Goal: Information Seeking & Learning: Learn about a topic

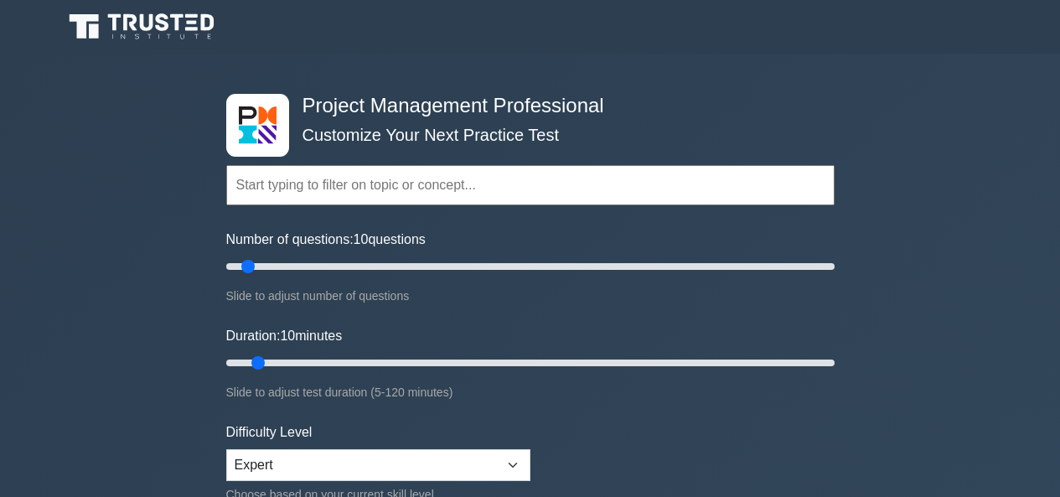
select select "expert"
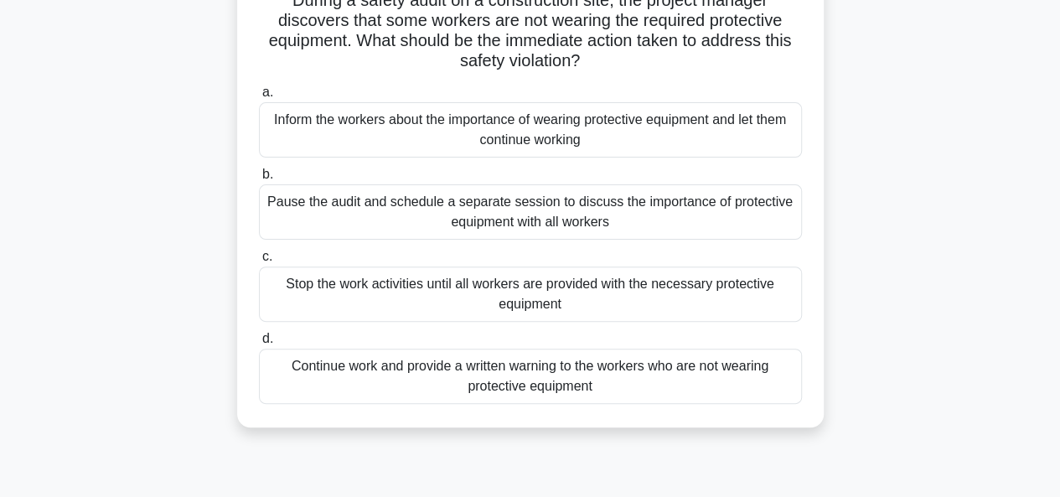
scroll to position [152, 0]
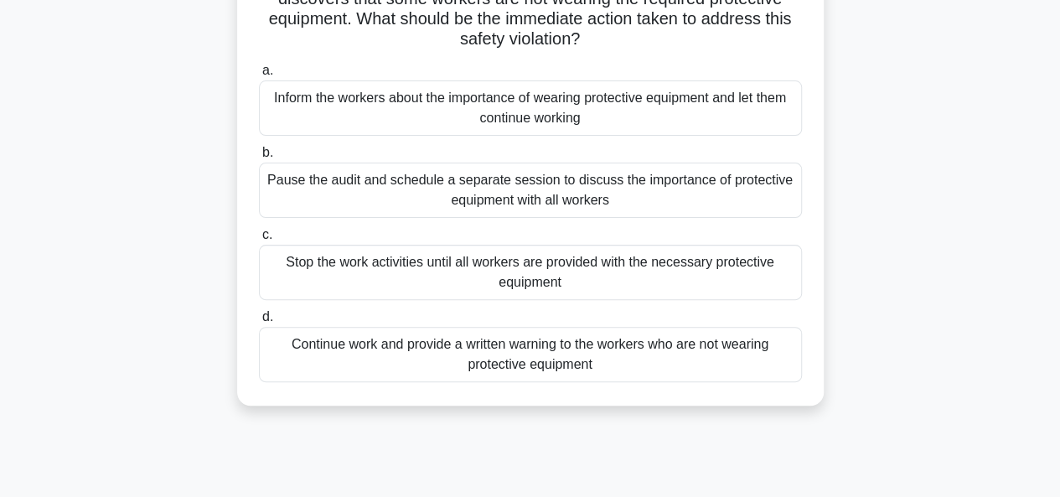
click at [534, 267] on div "Stop the work activities until all workers are provided with the necessary prot…" at bounding box center [530, 272] width 543 height 55
click at [259, 240] on input "c. Stop the work activities until all workers are provided with the necessary p…" at bounding box center [259, 234] width 0 height 11
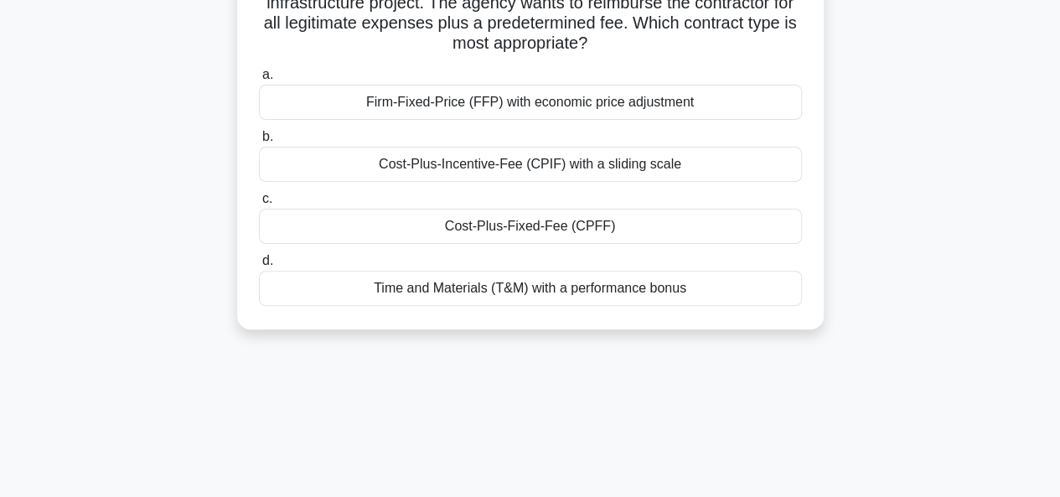
scroll to position [0, 0]
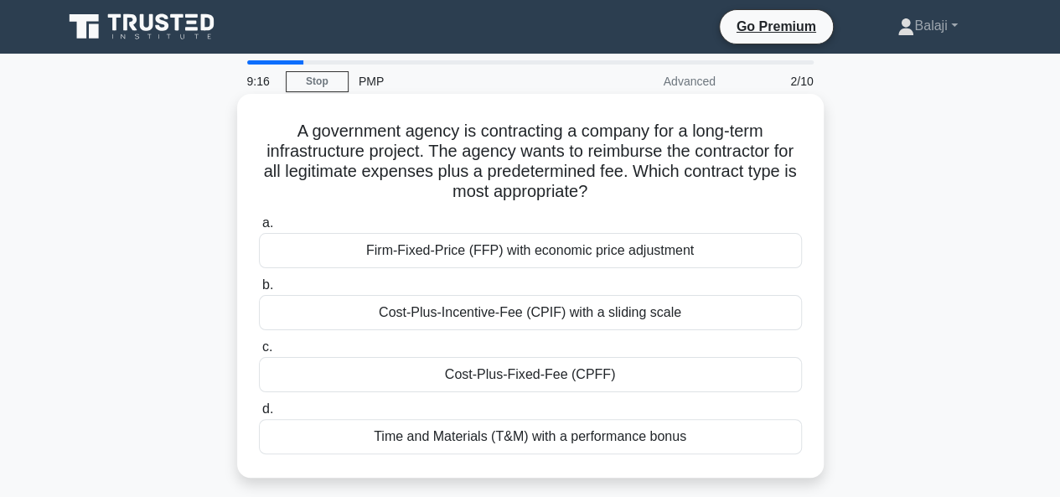
click at [590, 436] on div "Time and Materials (T&M) with a performance bonus" at bounding box center [530, 436] width 543 height 35
click at [259, 415] on input "d. Time and Materials (T&M) with a performance bonus" at bounding box center [259, 409] width 0 height 11
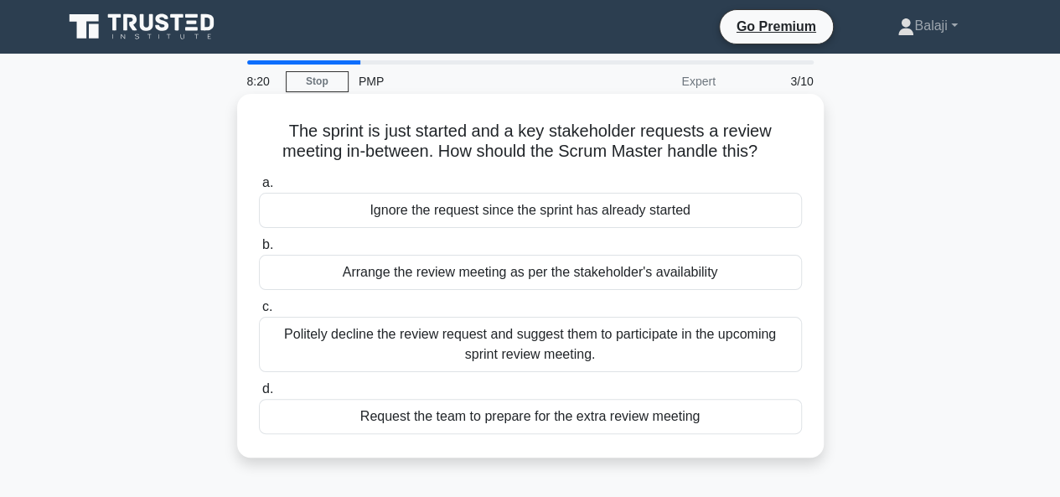
click at [539, 349] on div "Politely decline the review request and suggest them to participate in the upco…" at bounding box center [530, 344] width 543 height 55
click at [259, 312] on input "c. Politely decline the review request and suggest them to participate in the u…" at bounding box center [259, 307] width 0 height 11
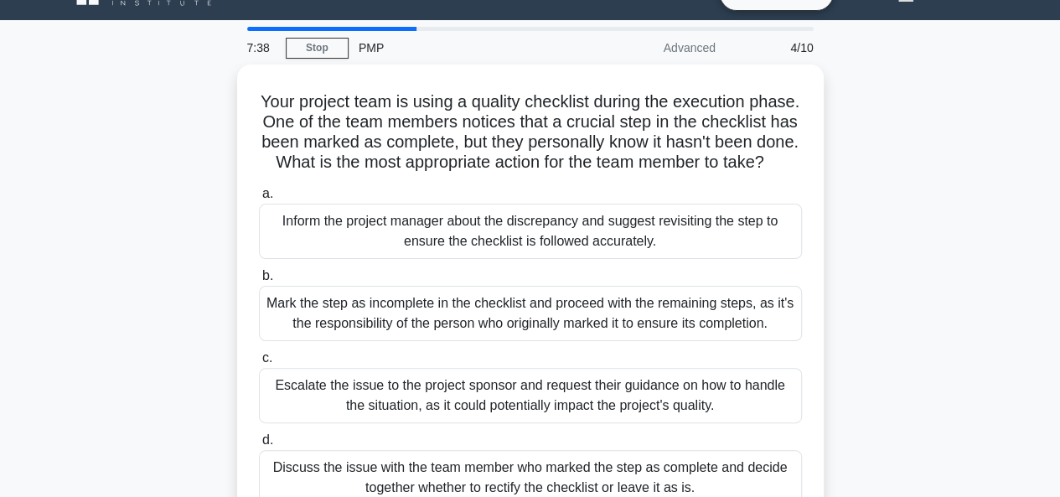
scroll to position [67, 0]
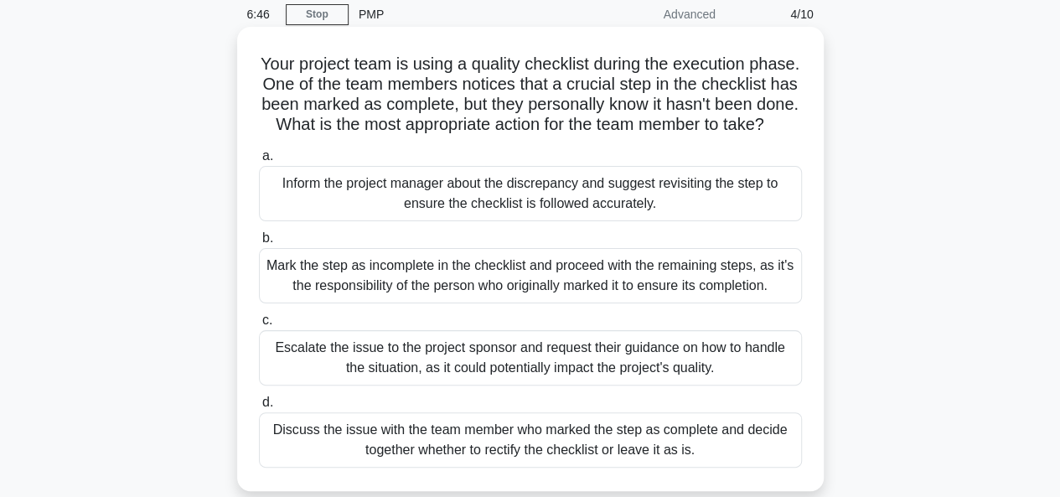
click at [538, 220] on div "Inform the project manager about the discrepancy and suggest revisiting the ste…" at bounding box center [530, 193] width 543 height 55
click at [259, 162] on input "a. Inform the project manager about the discrepancy and suggest revisiting the …" at bounding box center [259, 156] width 0 height 11
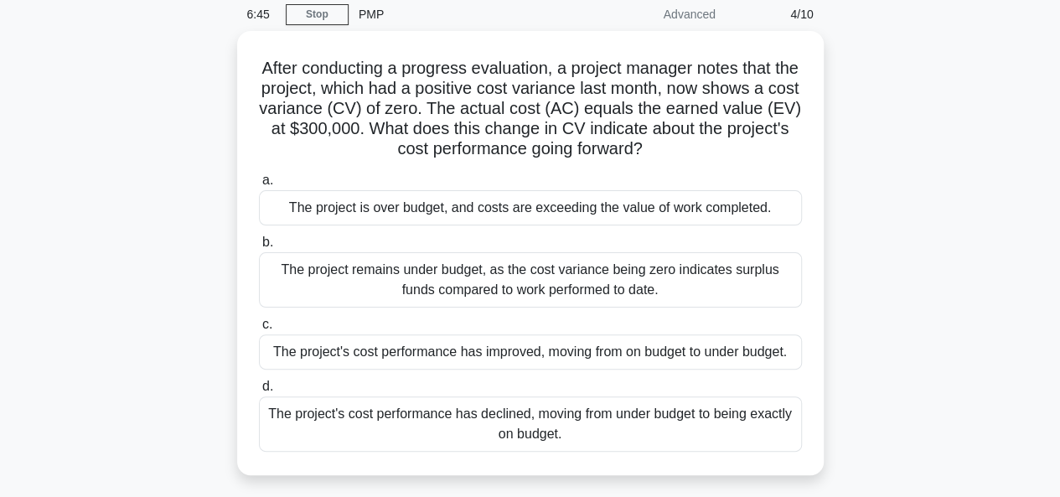
scroll to position [0, 0]
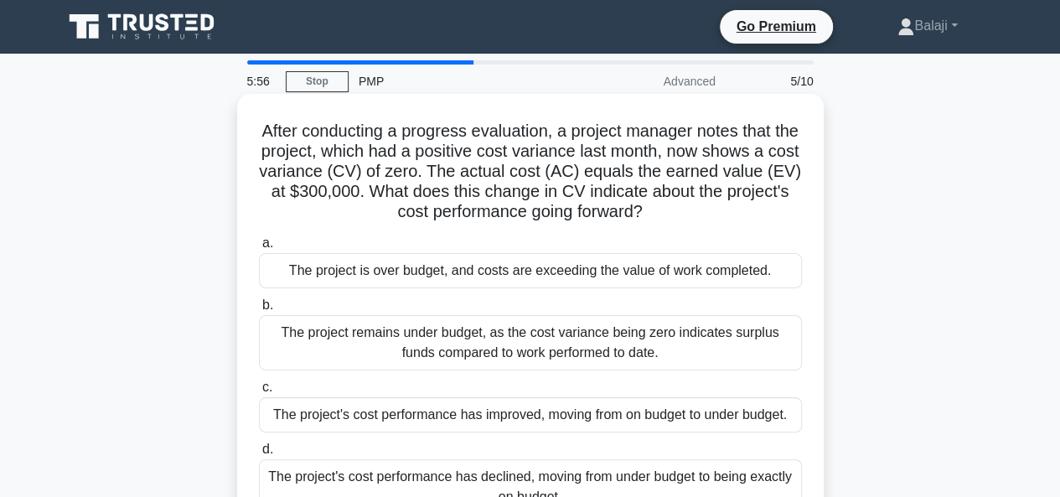
click at [531, 359] on div "The project remains under budget, as the cost variance being zero indicates sur…" at bounding box center [530, 342] width 543 height 55
click at [259, 311] on input "b. The project remains under budget, as the cost variance being zero indicates …" at bounding box center [259, 305] width 0 height 11
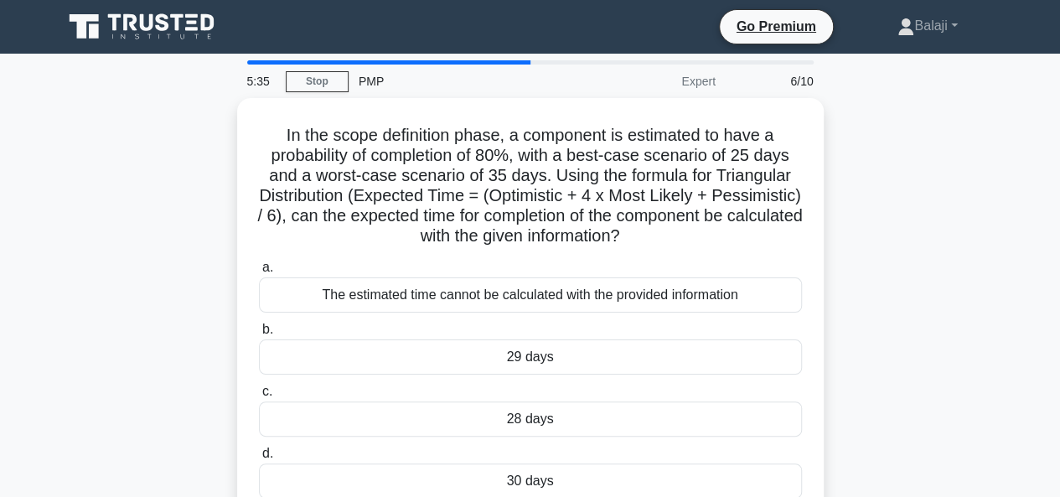
scroll to position [34, 0]
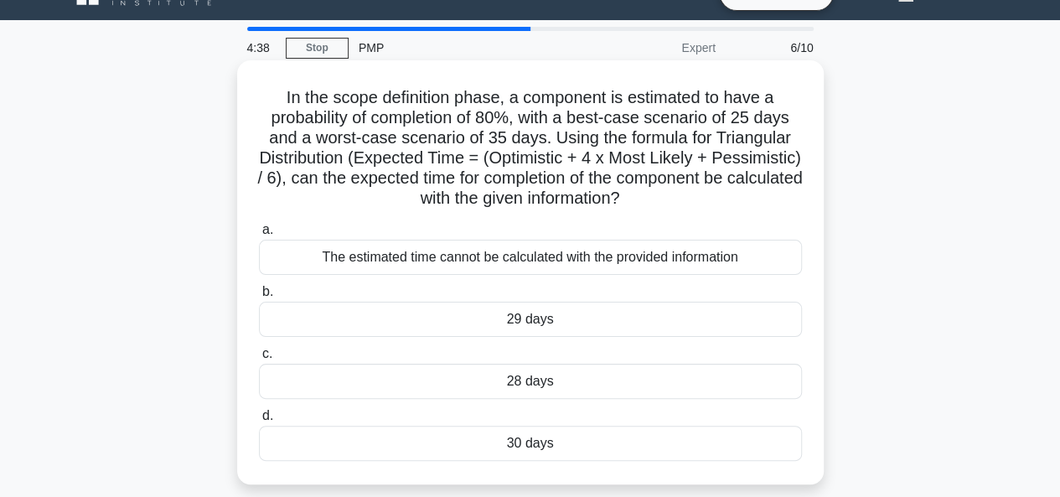
click at [520, 443] on div "30 days" at bounding box center [530, 442] width 543 height 35
click at [259, 421] on input "d. 30 days" at bounding box center [259, 415] width 0 height 11
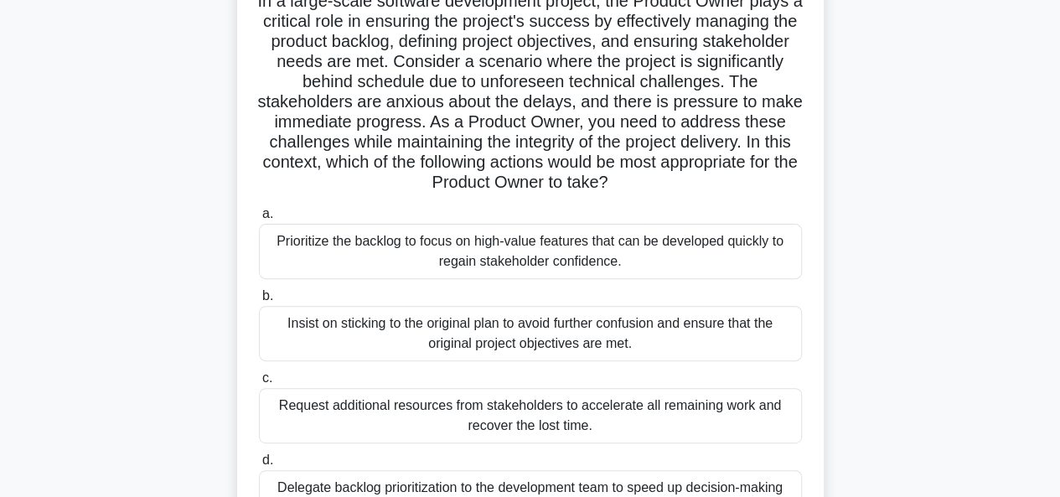
scroll to position [168, 0]
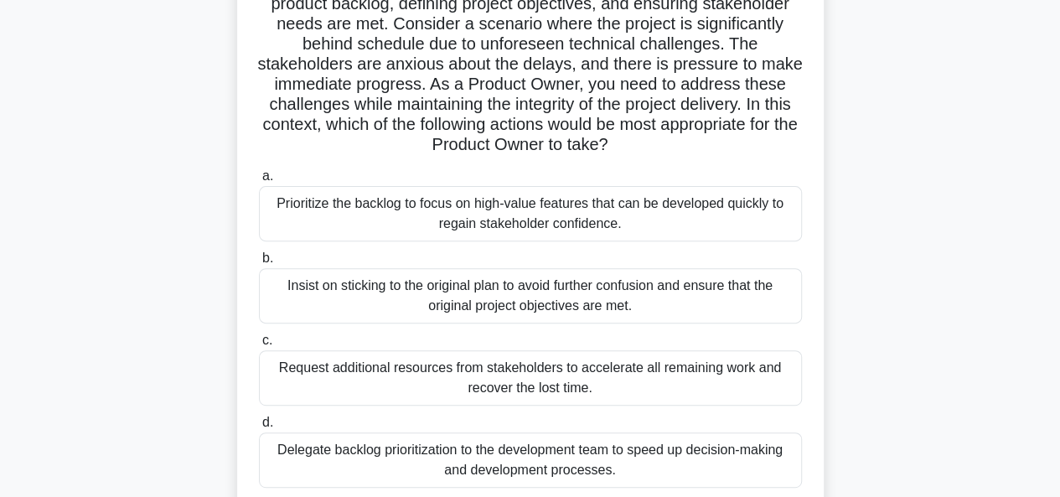
click at [610, 215] on div "Prioritize the backlog to focus on high-value features that can be developed qu…" at bounding box center [530, 213] width 543 height 55
click at [259, 182] on input "a. Prioritize the backlog to focus on high-value features that can be developed…" at bounding box center [259, 176] width 0 height 11
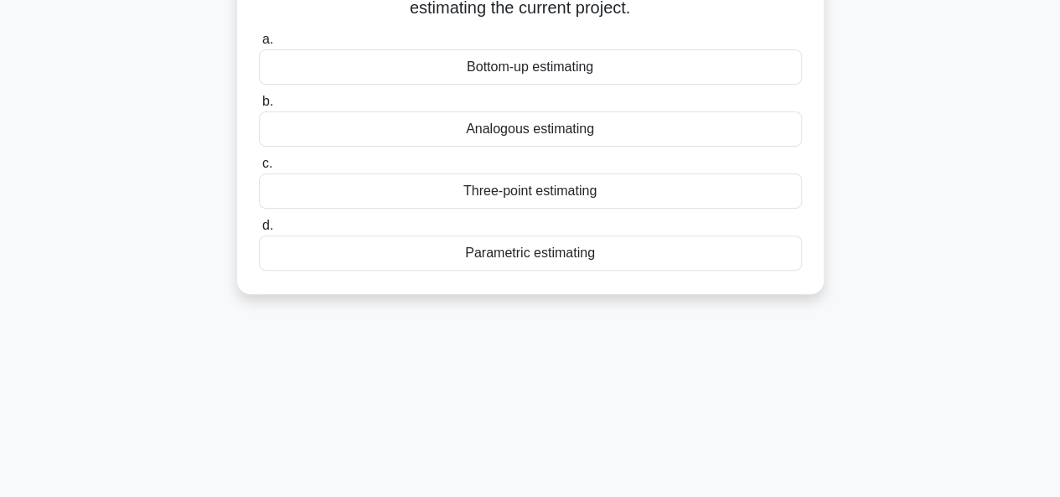
scroll to position [0, 0]
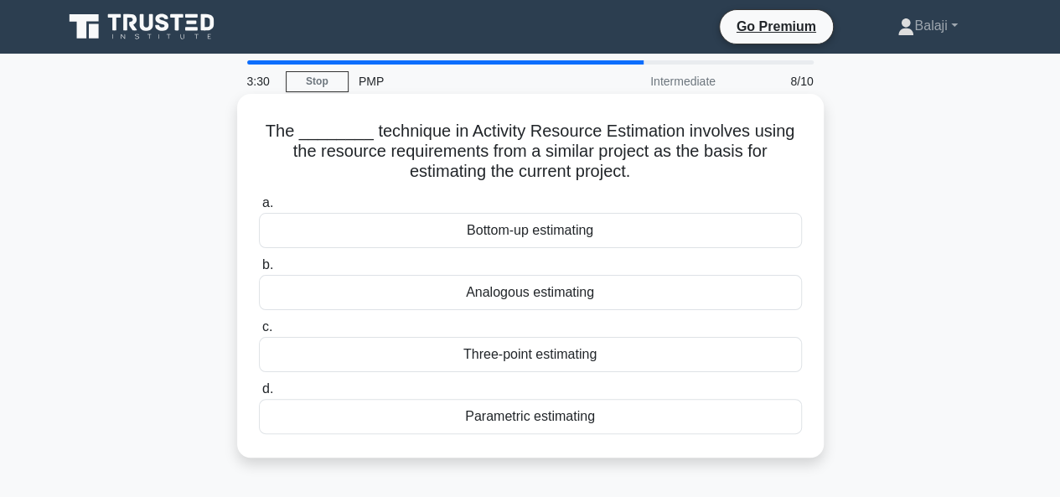
click at [571, 415] on div "Parametric estimating" at bounding box center [530, 416] width 543 height 35
click at [259, 394] on input "d. Parametric estimating" at bounding box center [259, 389] width 0 height 11
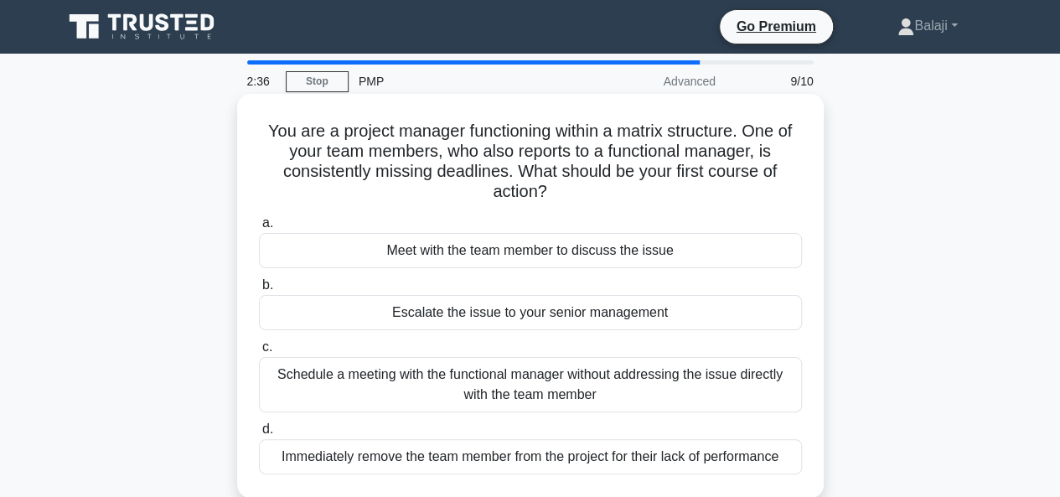
click at [586, 387] on div "Schedule a meeting with the functional manager without addressing the issue dir…" at bounding box center [530, 384] width 543 height 55
click at [259, 353] on input "c. Schedule a meeting with the functional manager without addressing the issue …" at bounding box center [259, 347] width 0 height 11
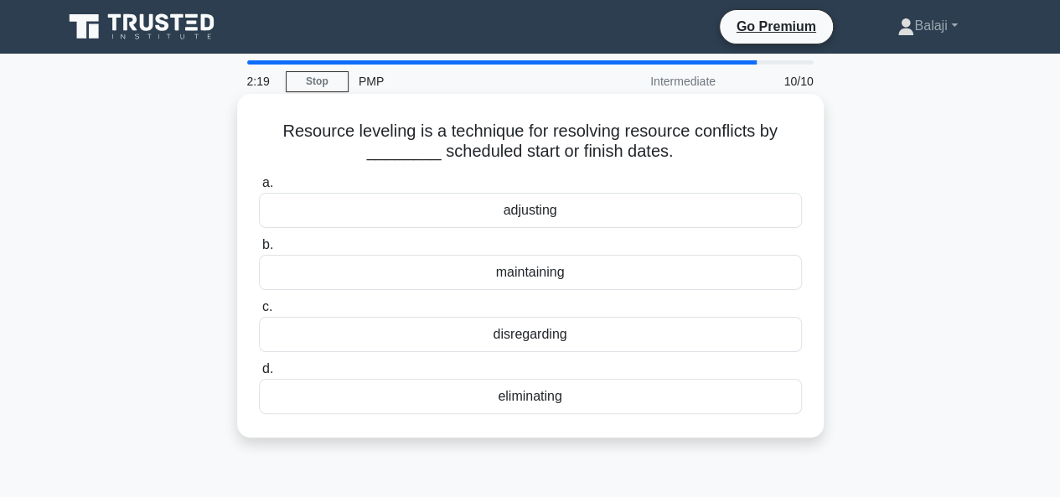
click at [568, 216] on div "adjusting" at bounding box center [530, 210] width 543 height 35
click at [259, 188] on input "a. adjusting" at bounding box center [259, 183] width 0 height 11
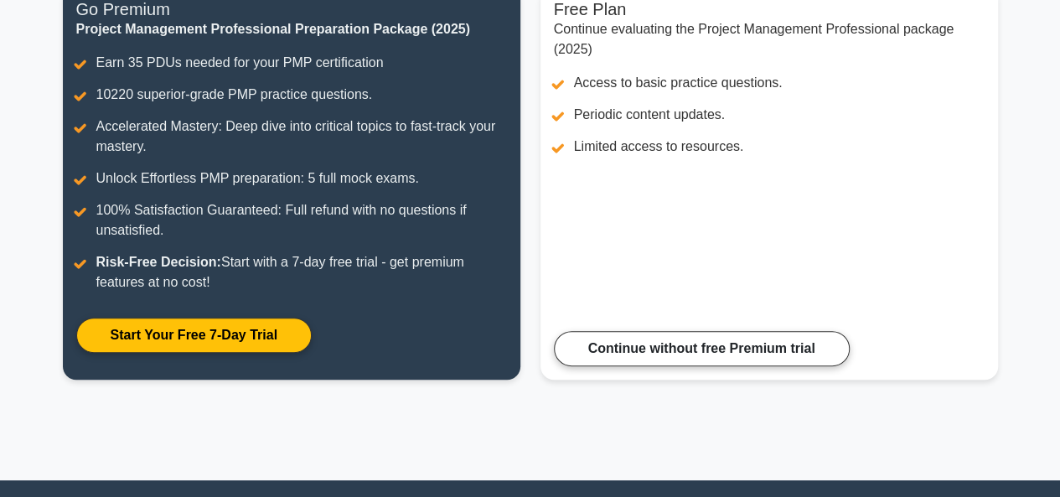
scroll to position [260, 0]
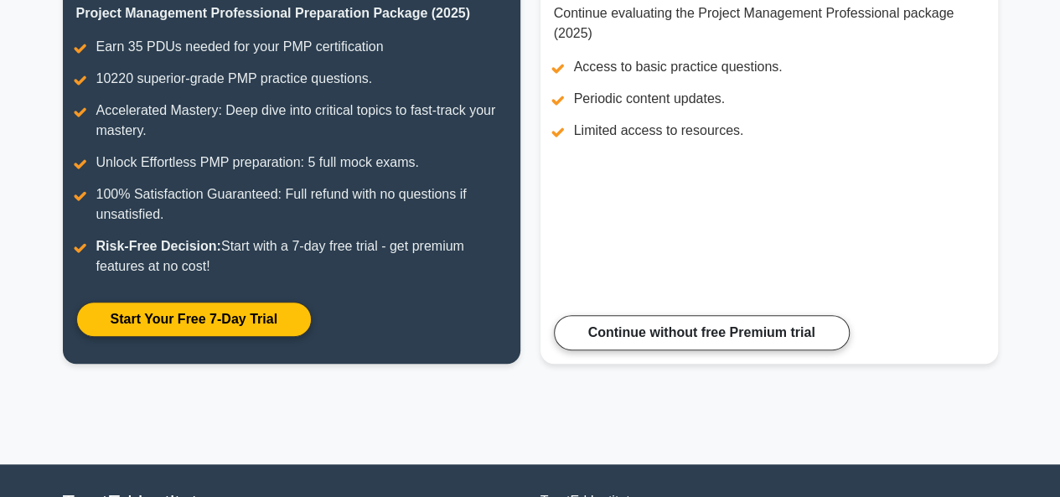
click at [1054, 323] on html "Go Premium Balaji" at bounding box center [530, 194] width 1060 height 909
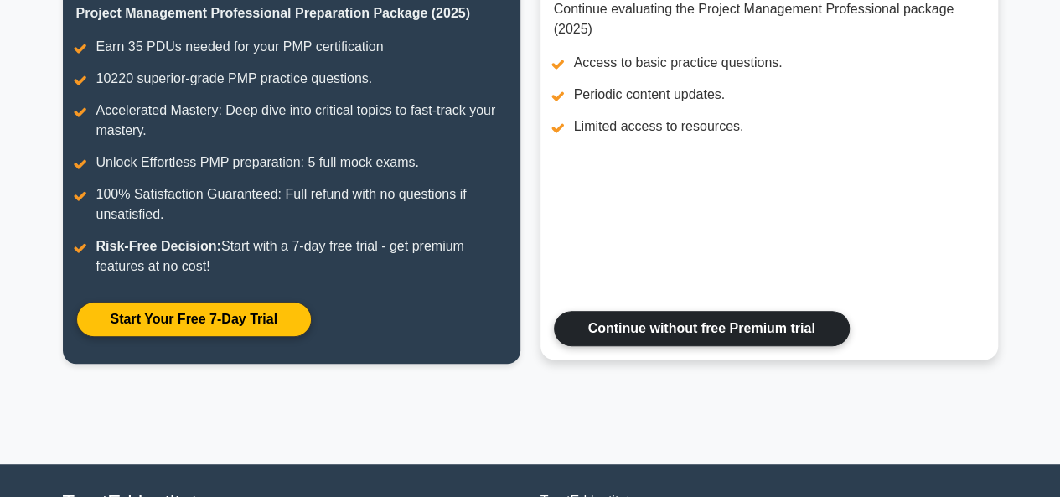
click at [719, 322] on link "Continue without free Premium trial" at bounding box center [702, 328] width 296 height 35
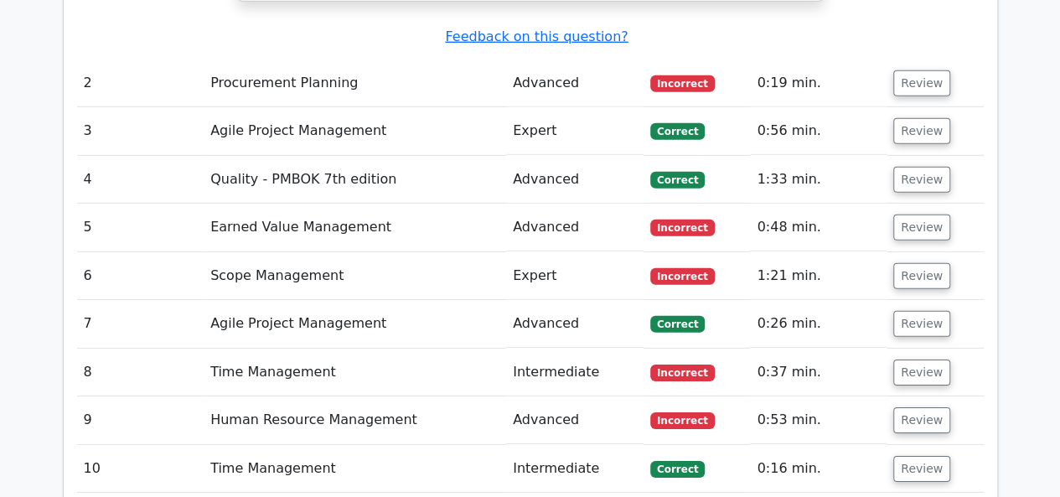
scroll to position [2436, 0]
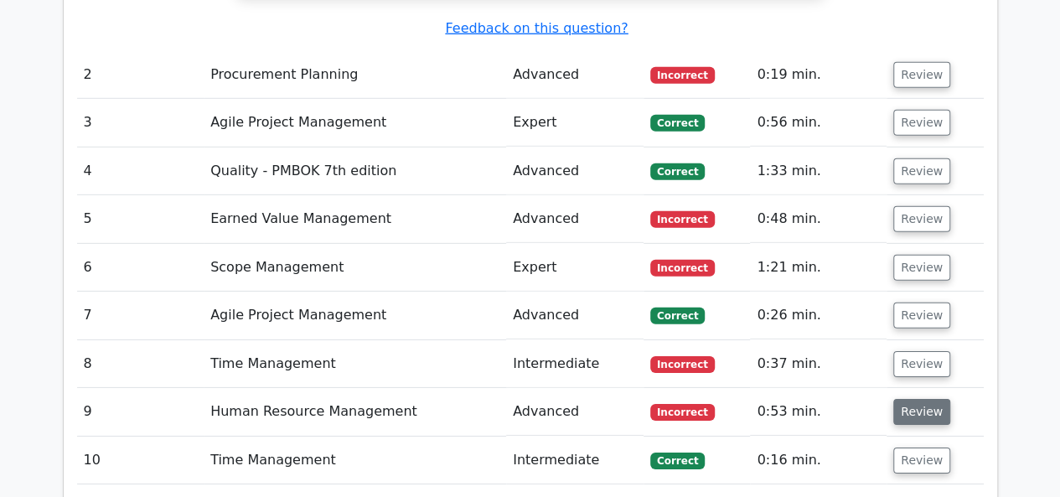
click at [923, 399] on button "Review" at bounding box center [921, 412] width 57 height 26
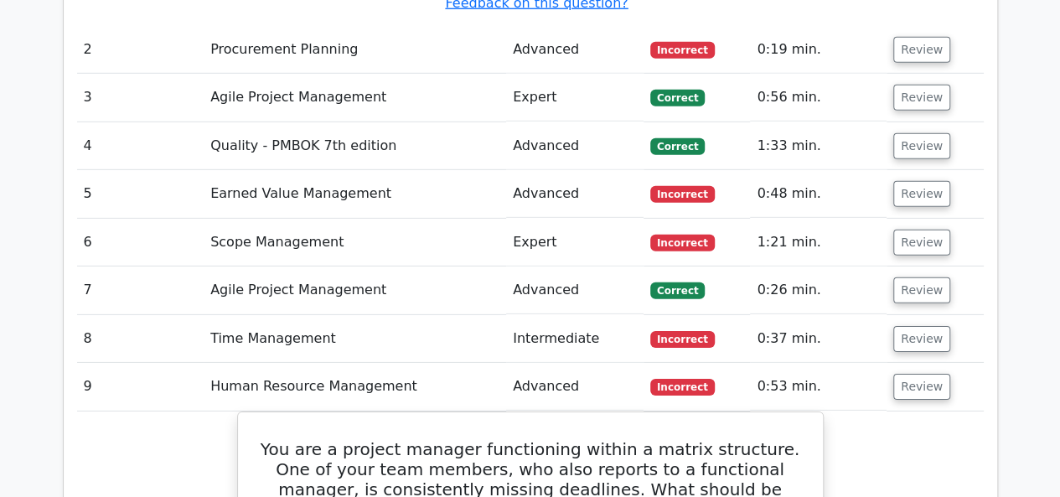
scroll to position [2369, 0]
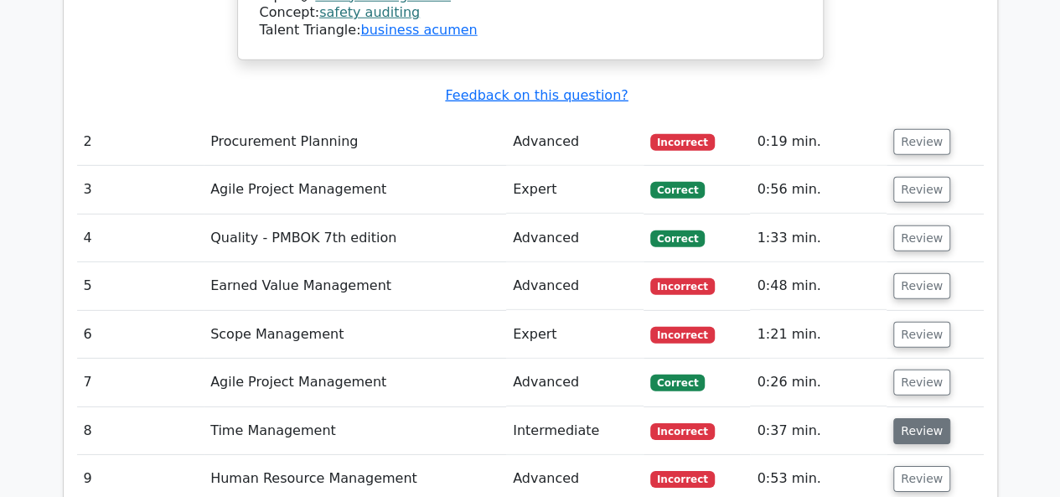
click at [923, 418] on button "Review" at bounding box center [921, 431] width 57 height 26
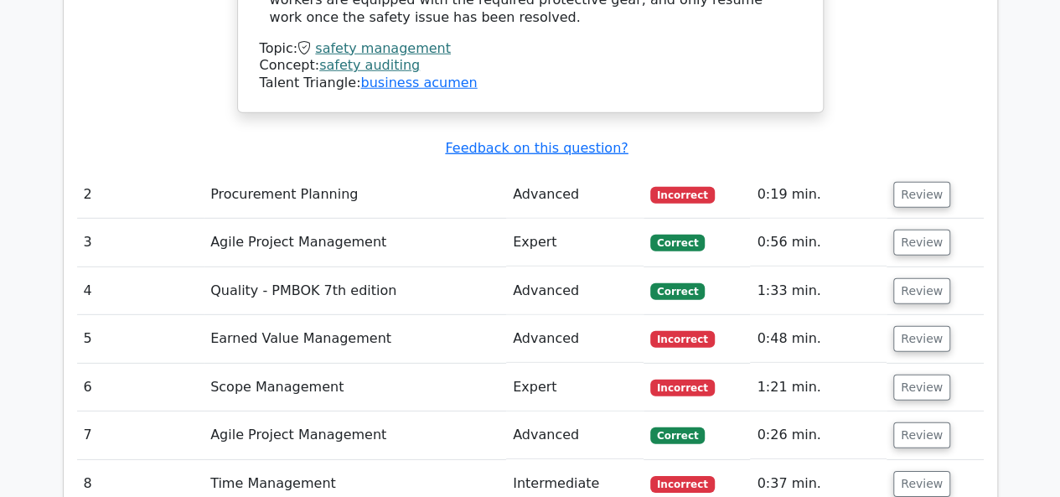
scroll to position [2300, 0]
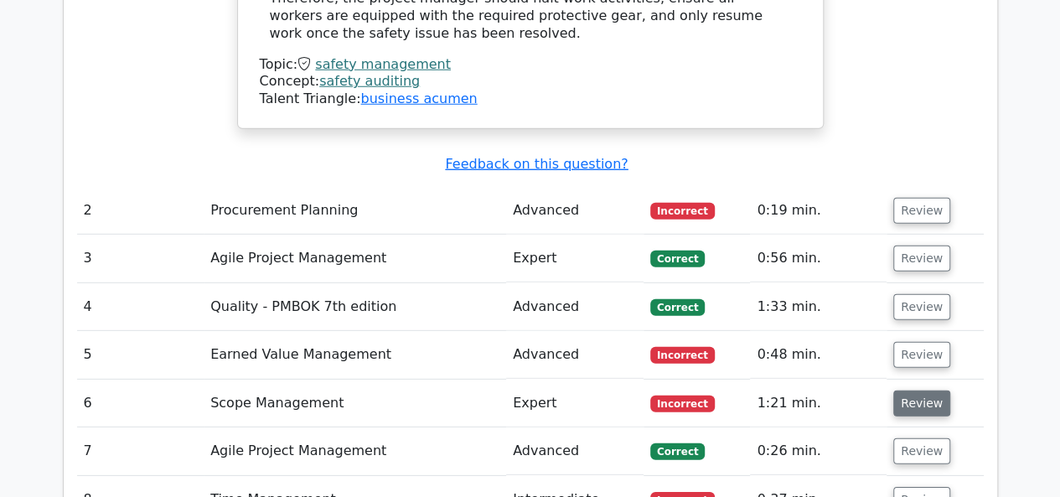
click at [917, 390] on button "Review" at bounding box center [921, 403] width 57 height 26
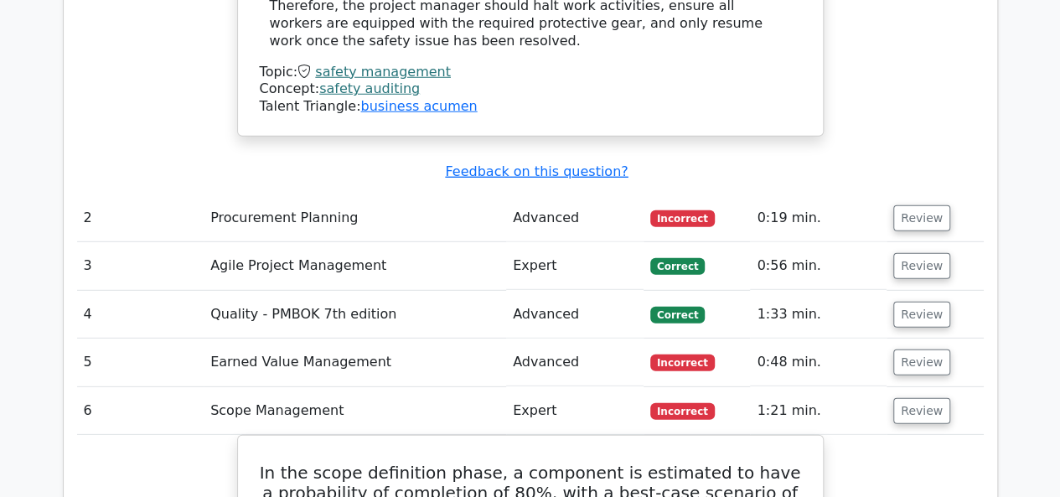
scroll to position [2259, 0]
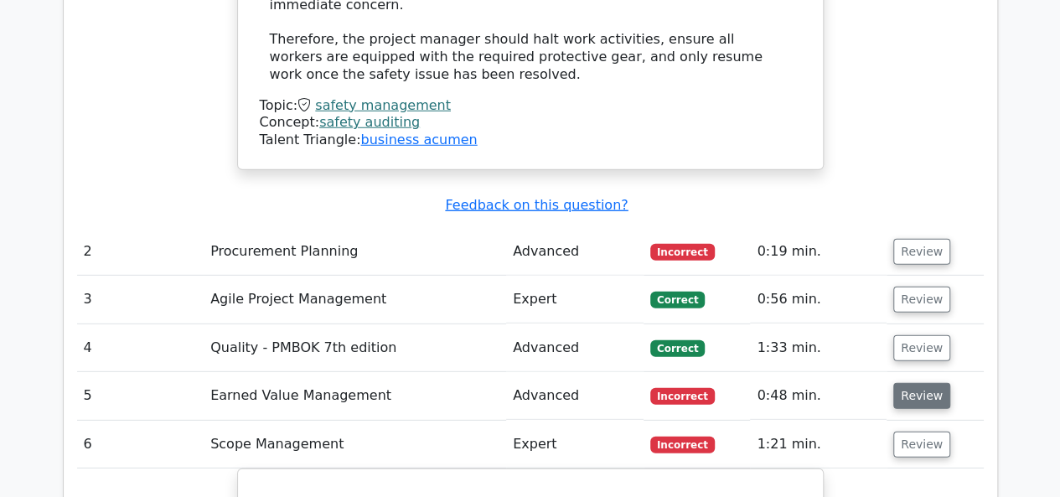
click at [920, 383] on button "Review" at bounding box center [921, 396] width 57 height 26
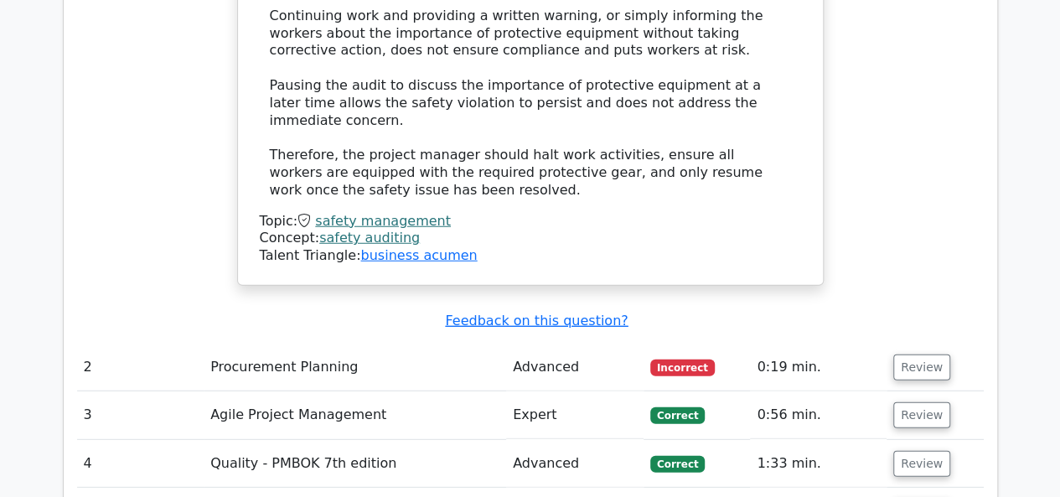
scroll to position [2131, 0]
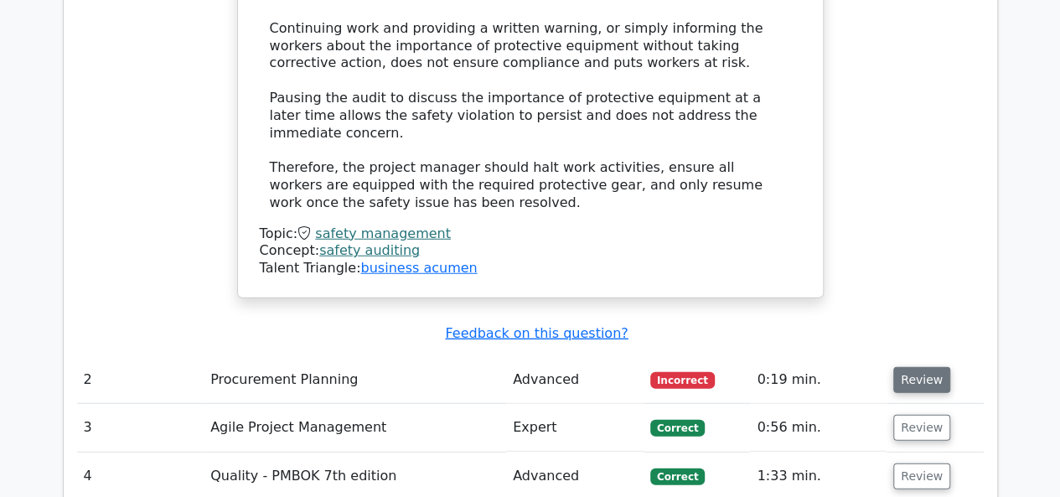
click at [917, 367] on button "Review" at bounding box center [921, 380] width 57 height 26
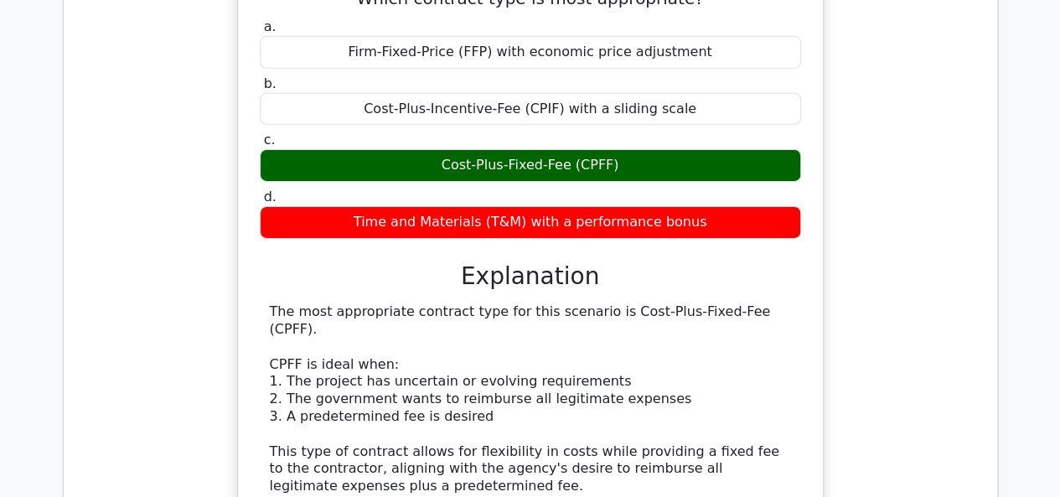
scroll to position [2610, 0]
